Goal: Transaction & Acquisition: Purchase product/service

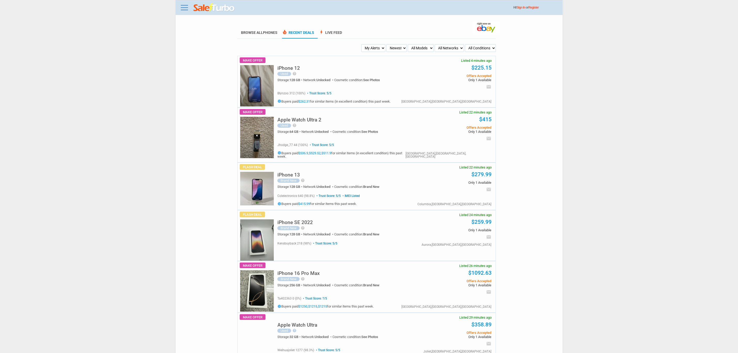
drag, startPoint x: 383, startPoint y: 48, endPoint x: 377, endPoint y: 51, distance: 6.9
click at [382, 49] on select "My Alerts All Deals BIN Only w/ Offers Only" at bounding box center [373, 48] width 24 height 8
select select "flash_bin"
click at [362, 44] on select "My Alerts All Deals BIN Only w/ Offers Only" at bounding box center [373, 48] width 24 height 8
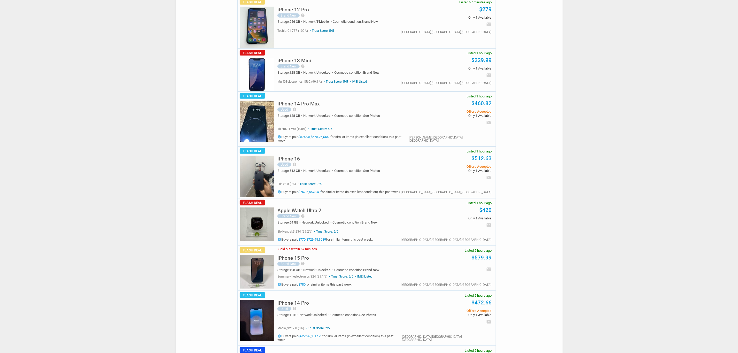
scroll to position [271, 0]
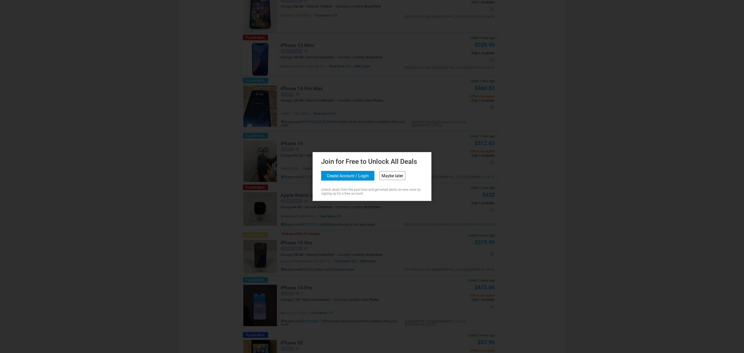
click at [396, 176] on link "Maybe later" at bounding box center [393, 175] width 26 height 9
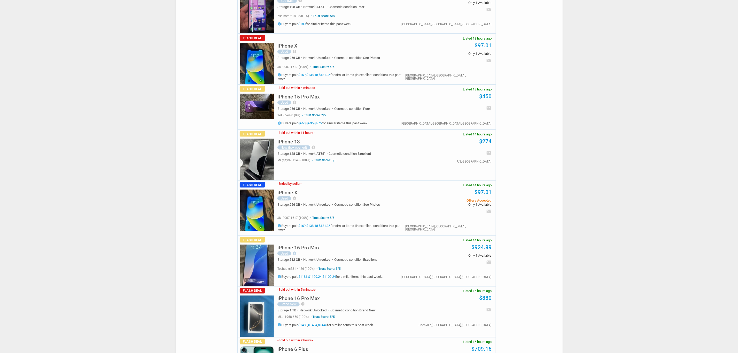
scroll to position [1938, 0]
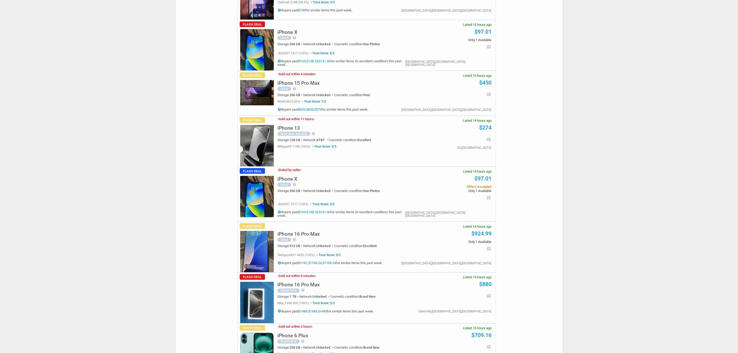
click at [249, 300] on img at bounding box center [257, 302] width 34 height 41
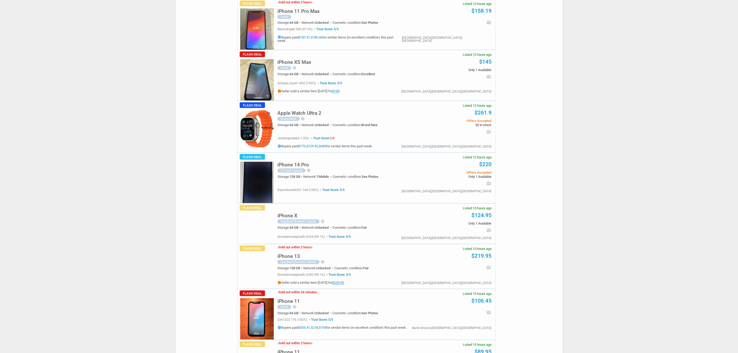
scroll to position [1302, 0]
